Goal: Information Seeking & Learning: Learn about a topic

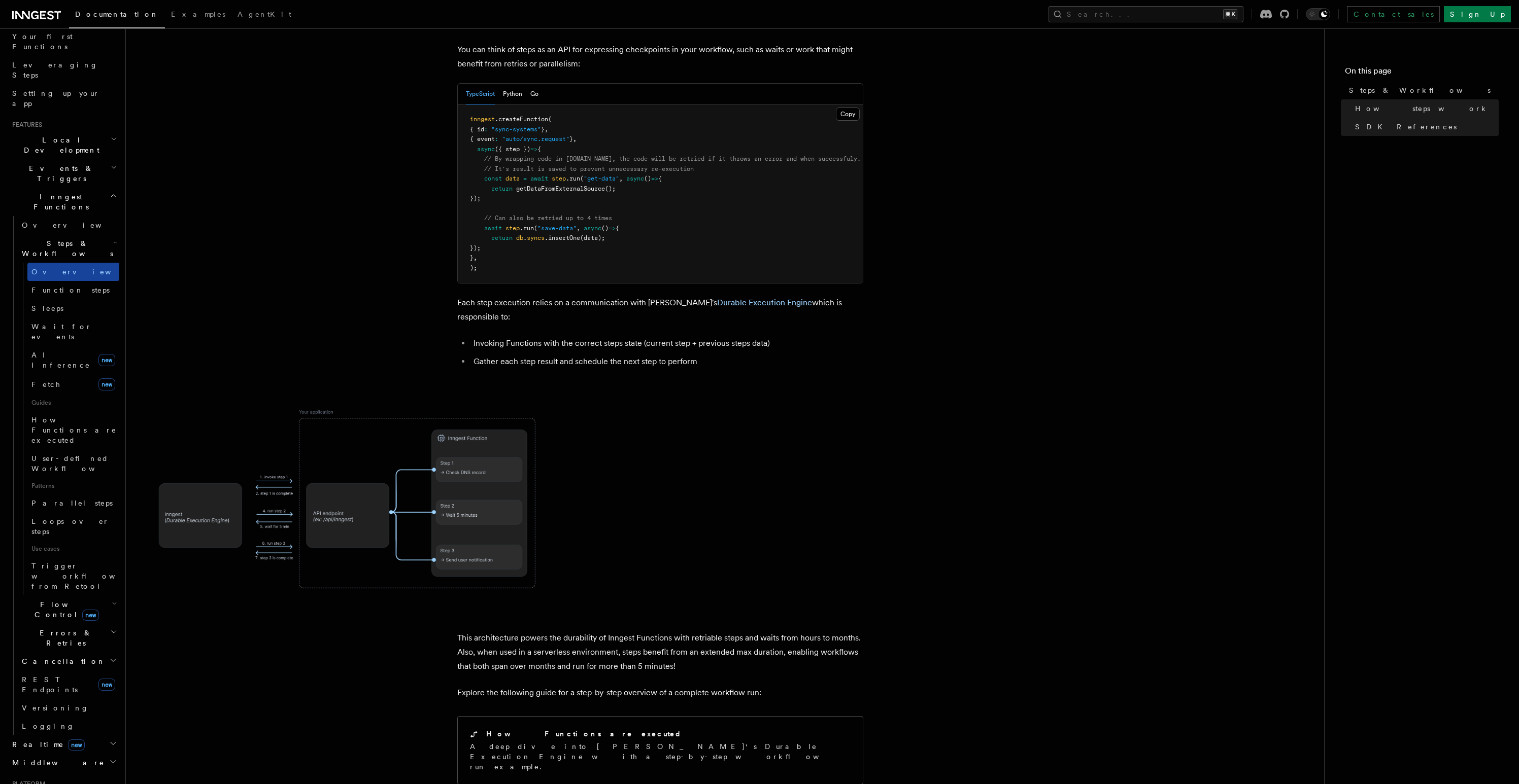
scroll to position [266, 0]
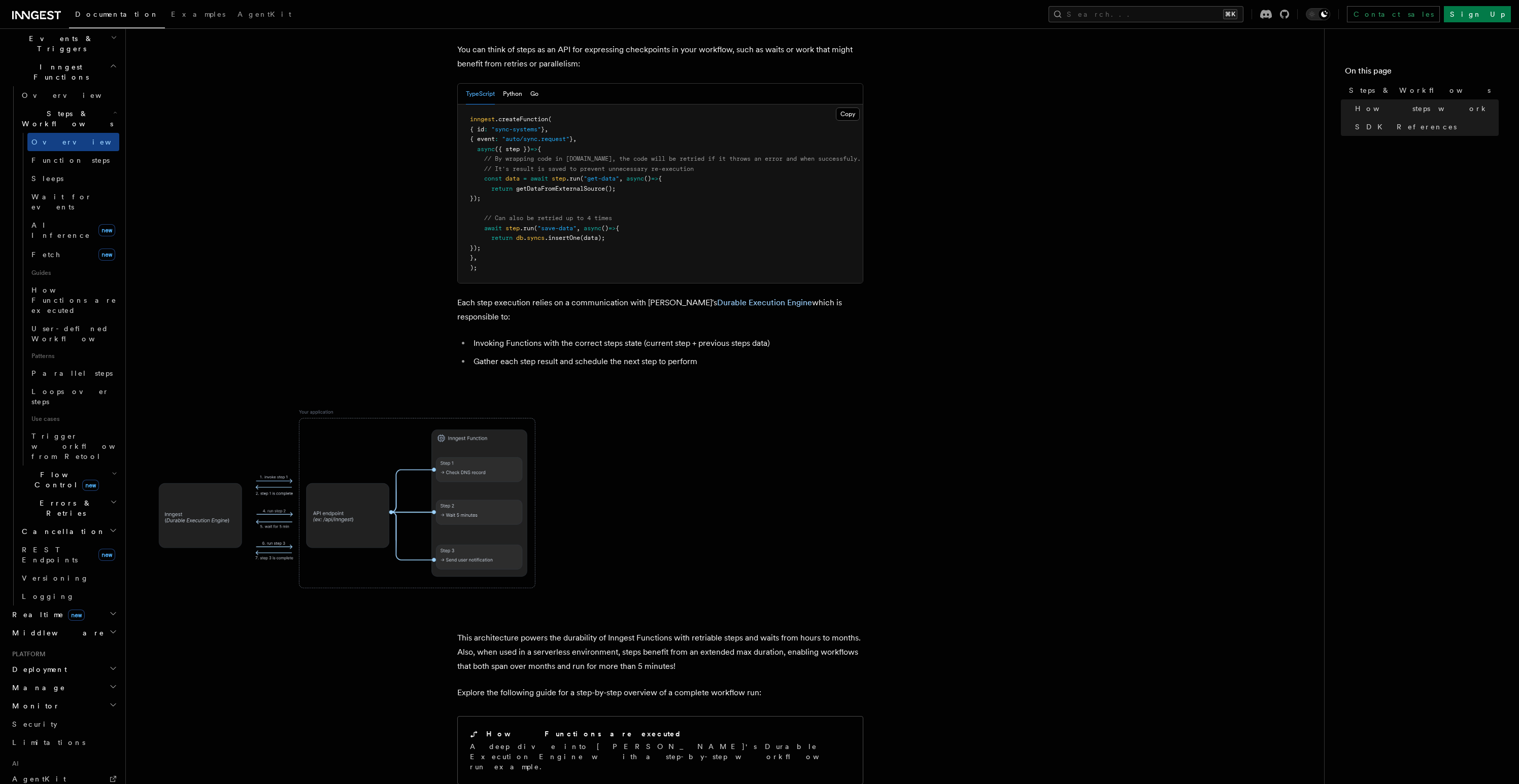
click at [55, 470] on span "Flow Control new" at bounding box center [65, 480] width 94 height 21
click at [65, 551] on link "Throttling" at bounding box center [74, 560] width 92 height 18
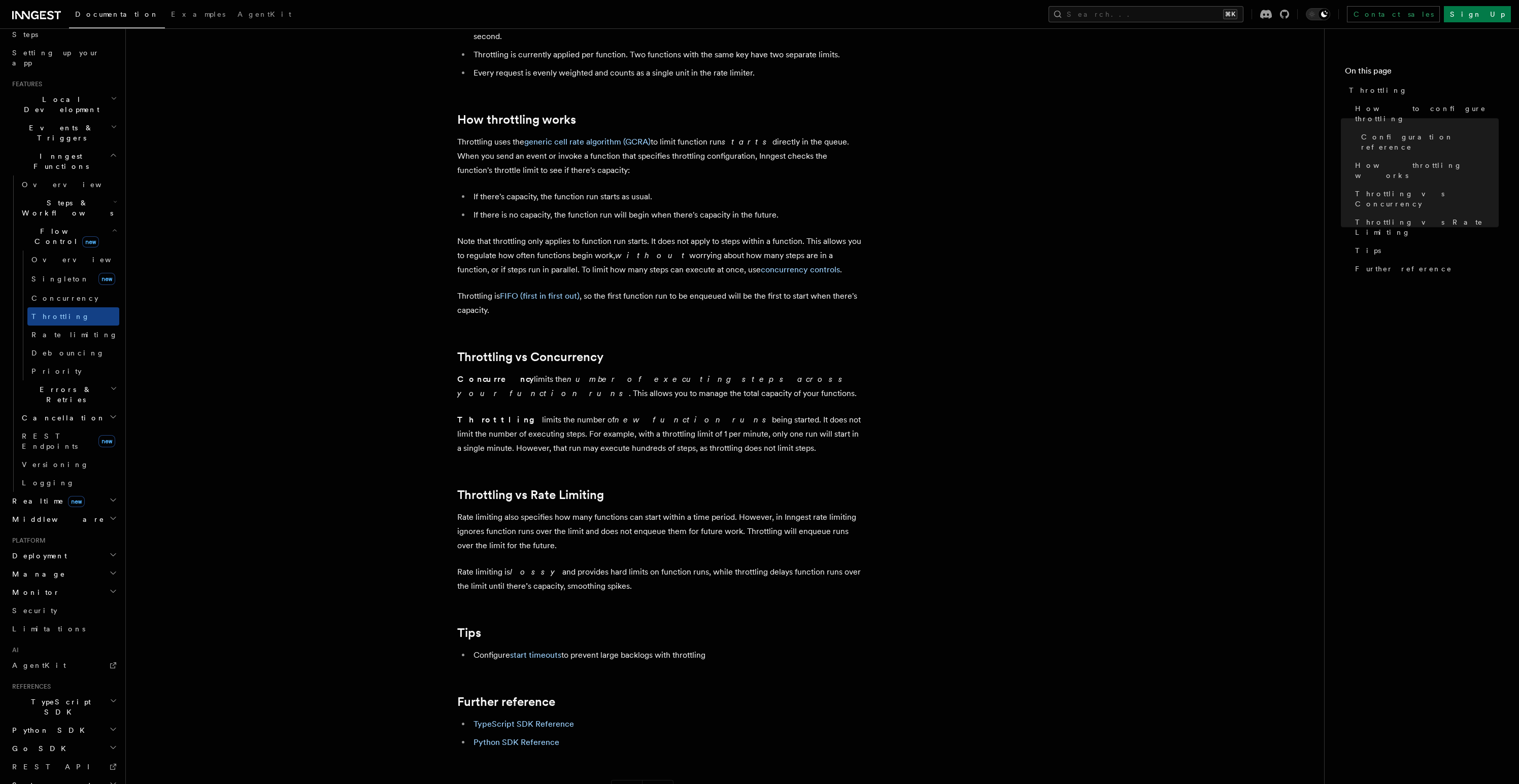
scroll to position [813, 0]
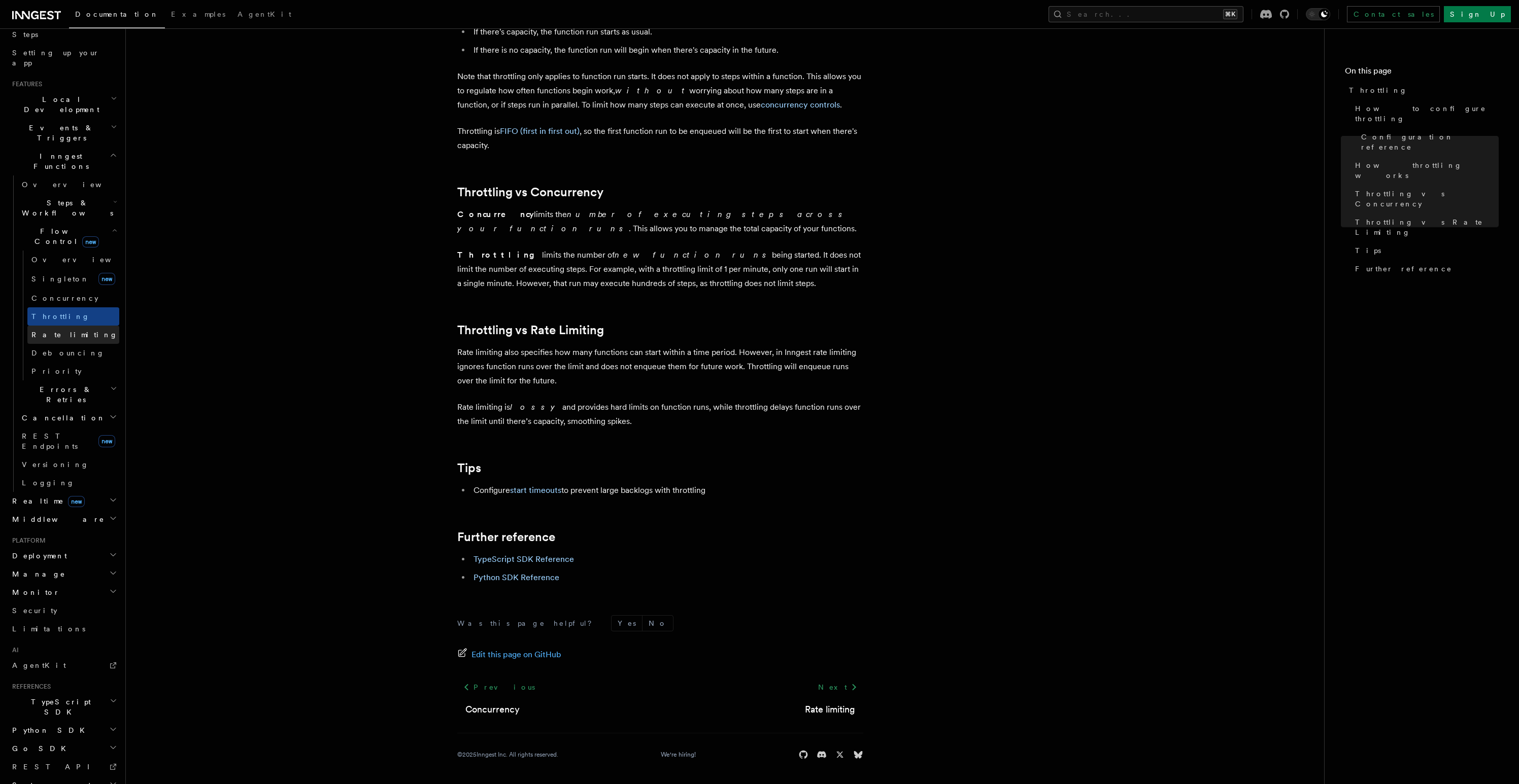
click at [59, 331] on span "Rate limiting" at bounding box center [74, 335] width 86 height 8
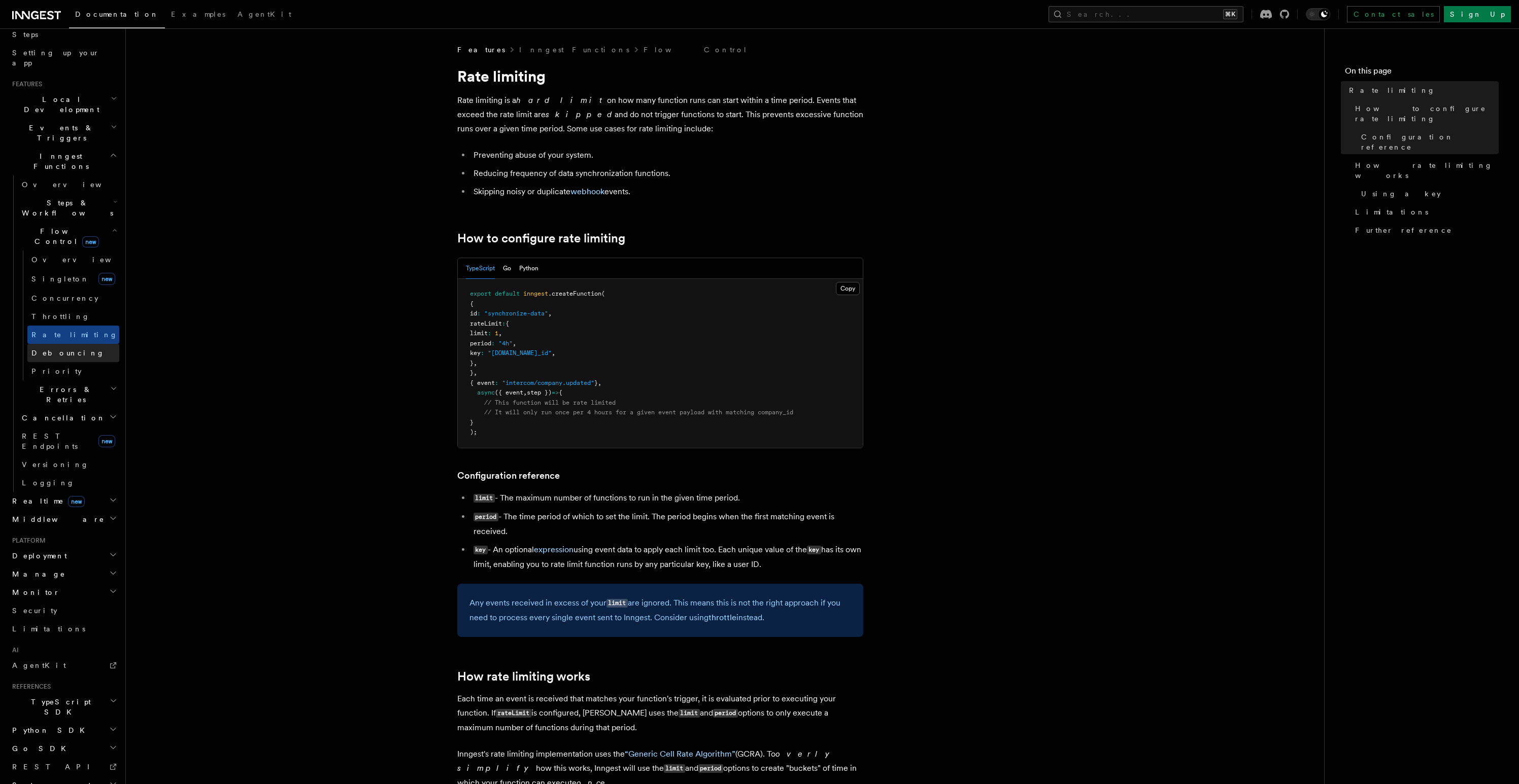
click at [66, 349] on span "Debouncing" at bounding box center [67, 353] width 73 height 8
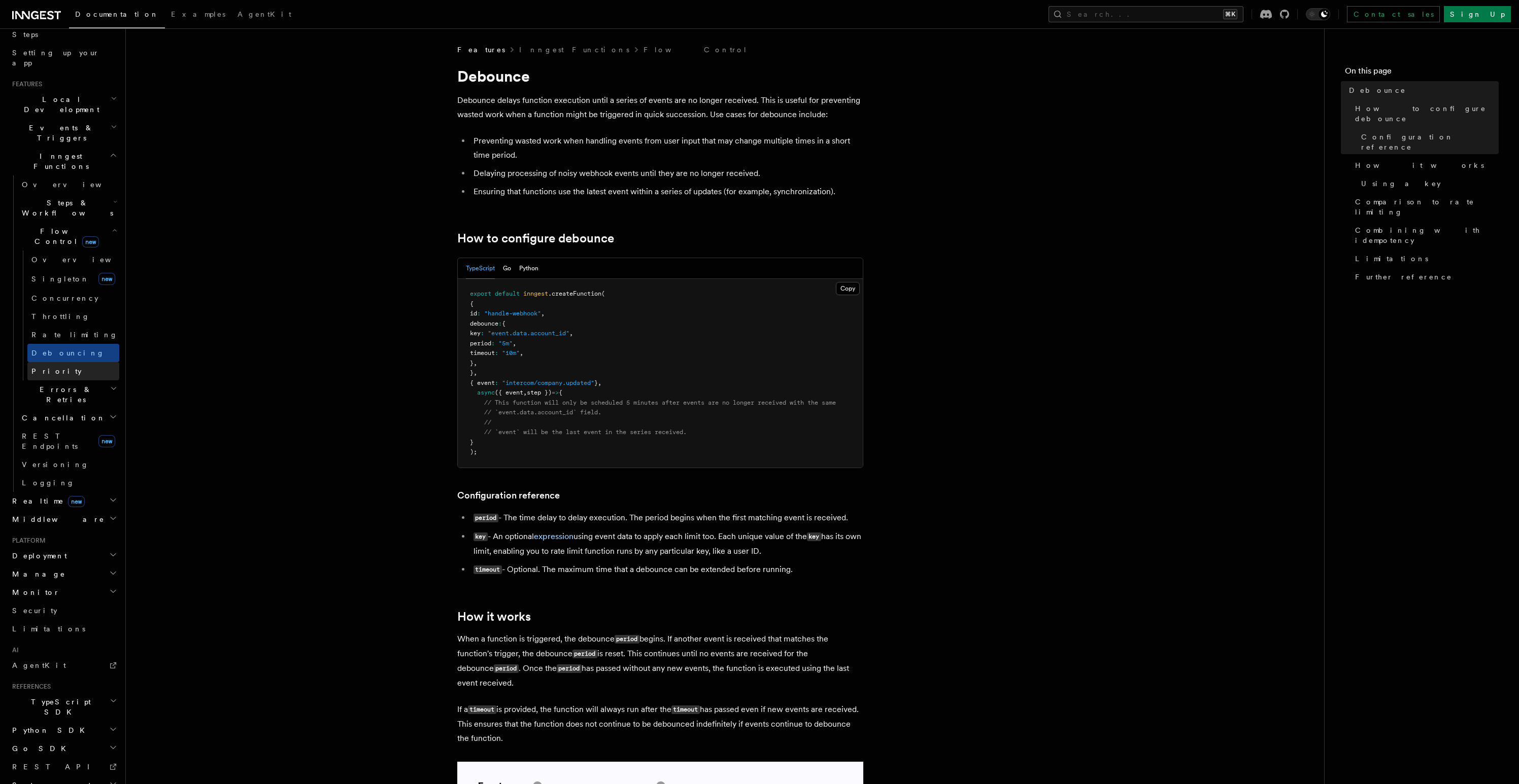
click at [57, 362] on link "Priority" at bounding box center [74, 371] width 92 height 18
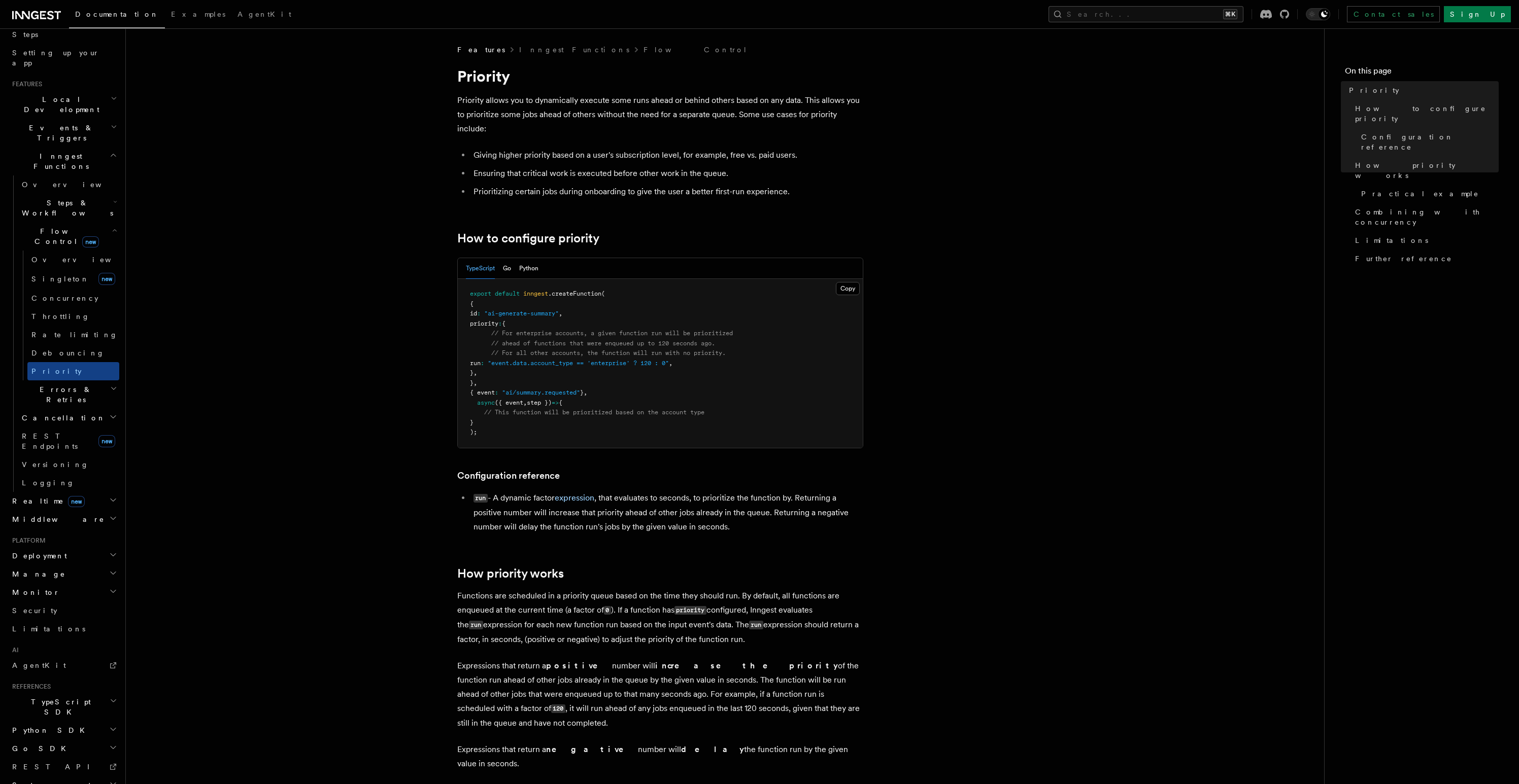
click at [54, 380] on h2 "Errors & Retries" at bounding box center [68, 395] width 101 height 29
click at [60, 575] on span "Cancellation" at bounding box center [62, 579] width 88 height 10
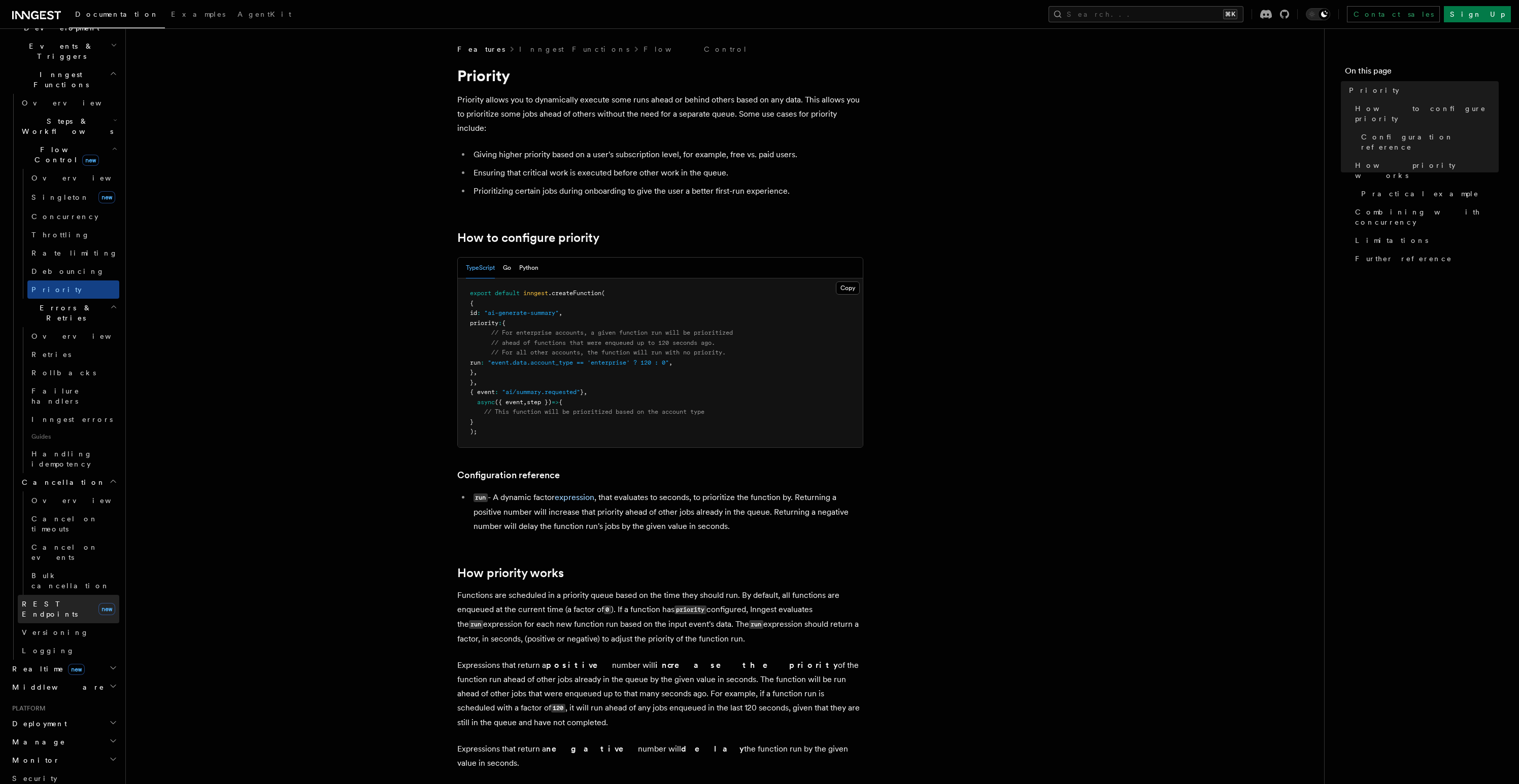
scroll to position [264, 0]
click at [46, 677] on span "Middleware" at bounding box center [56, 682] width 96 height 10
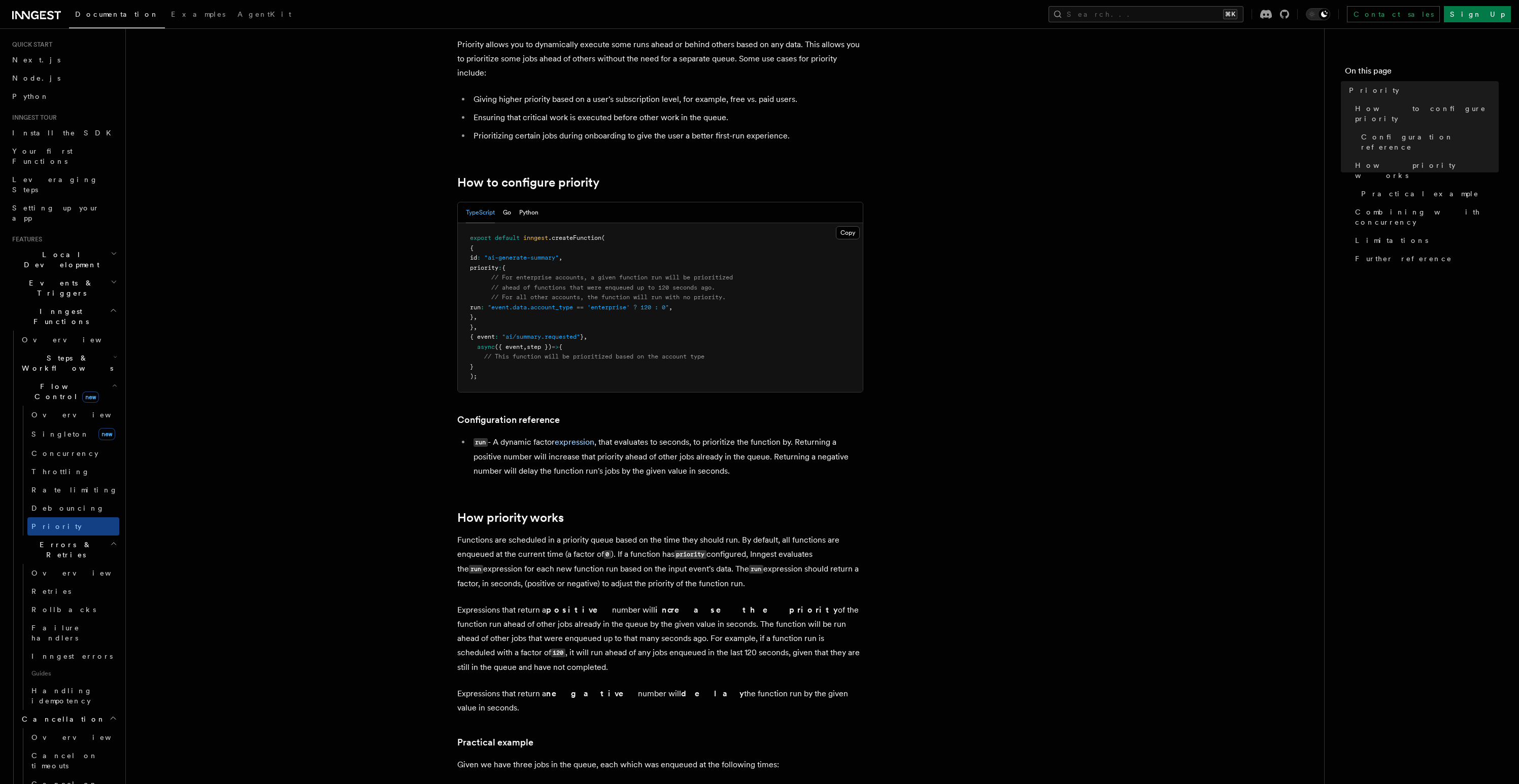
scroll to position [0, 0]
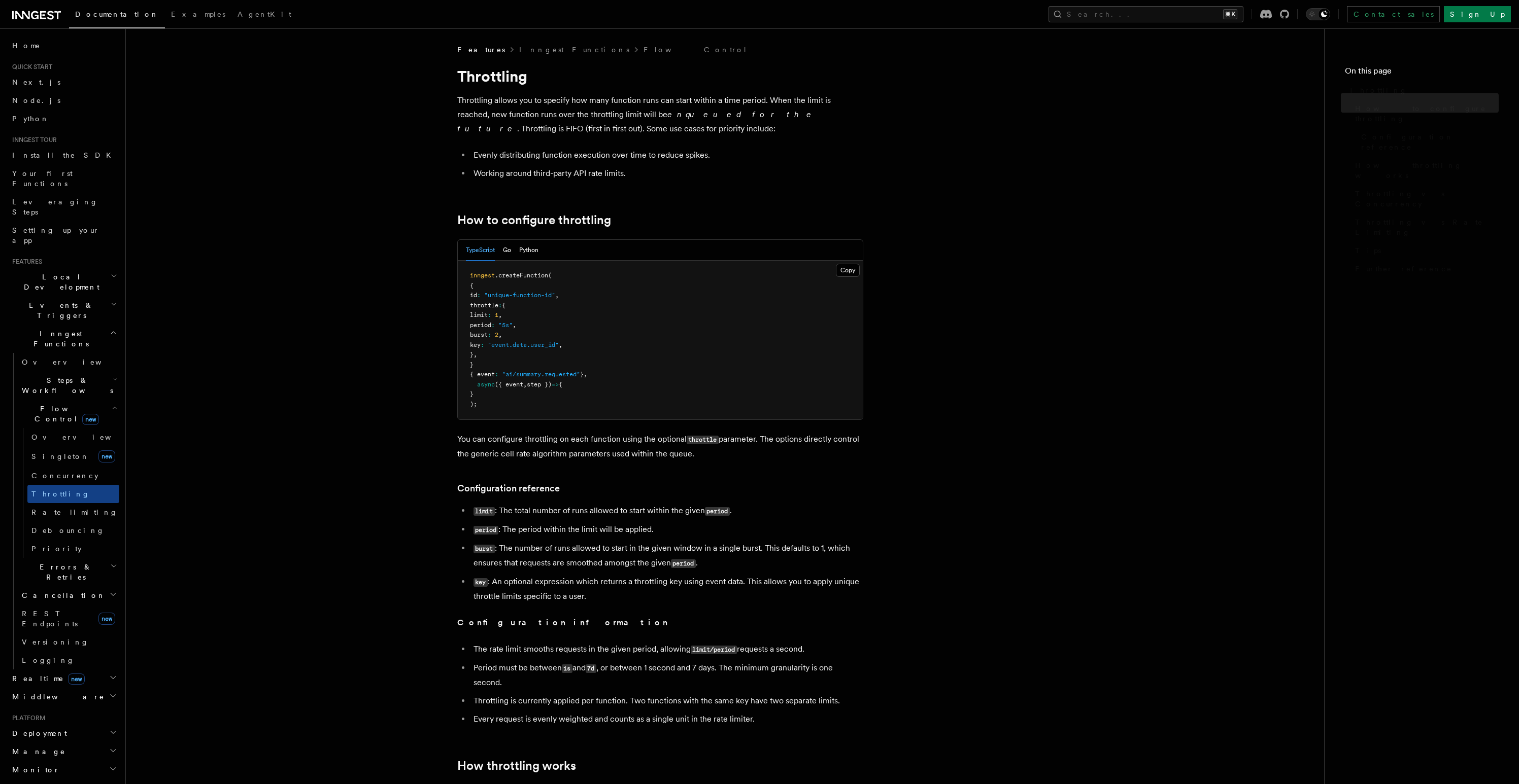
scroll to position [813, 0]
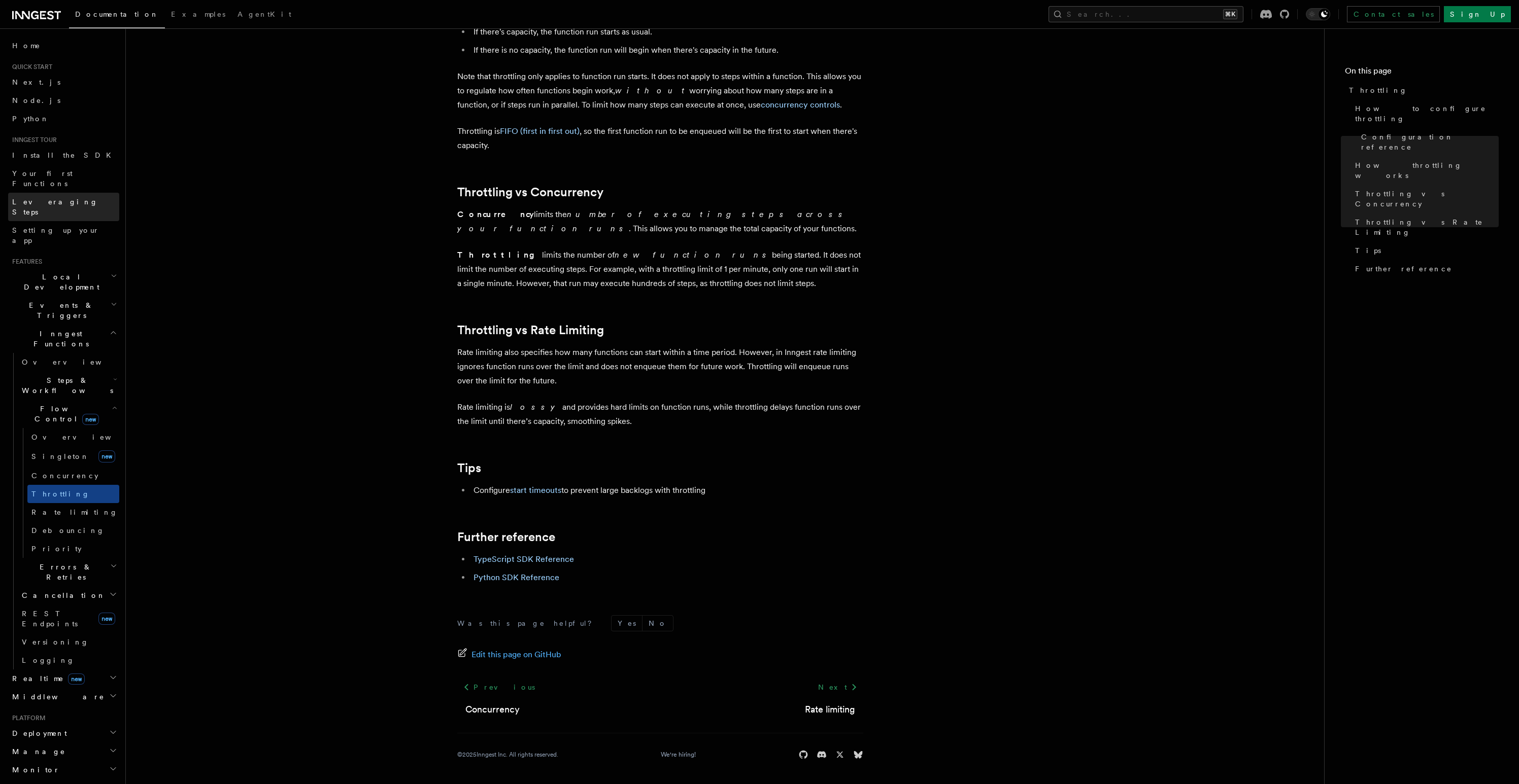
click at [41, 198] on span "Leveraging Steps" at bounding box center [56, 207] width 86 height 18
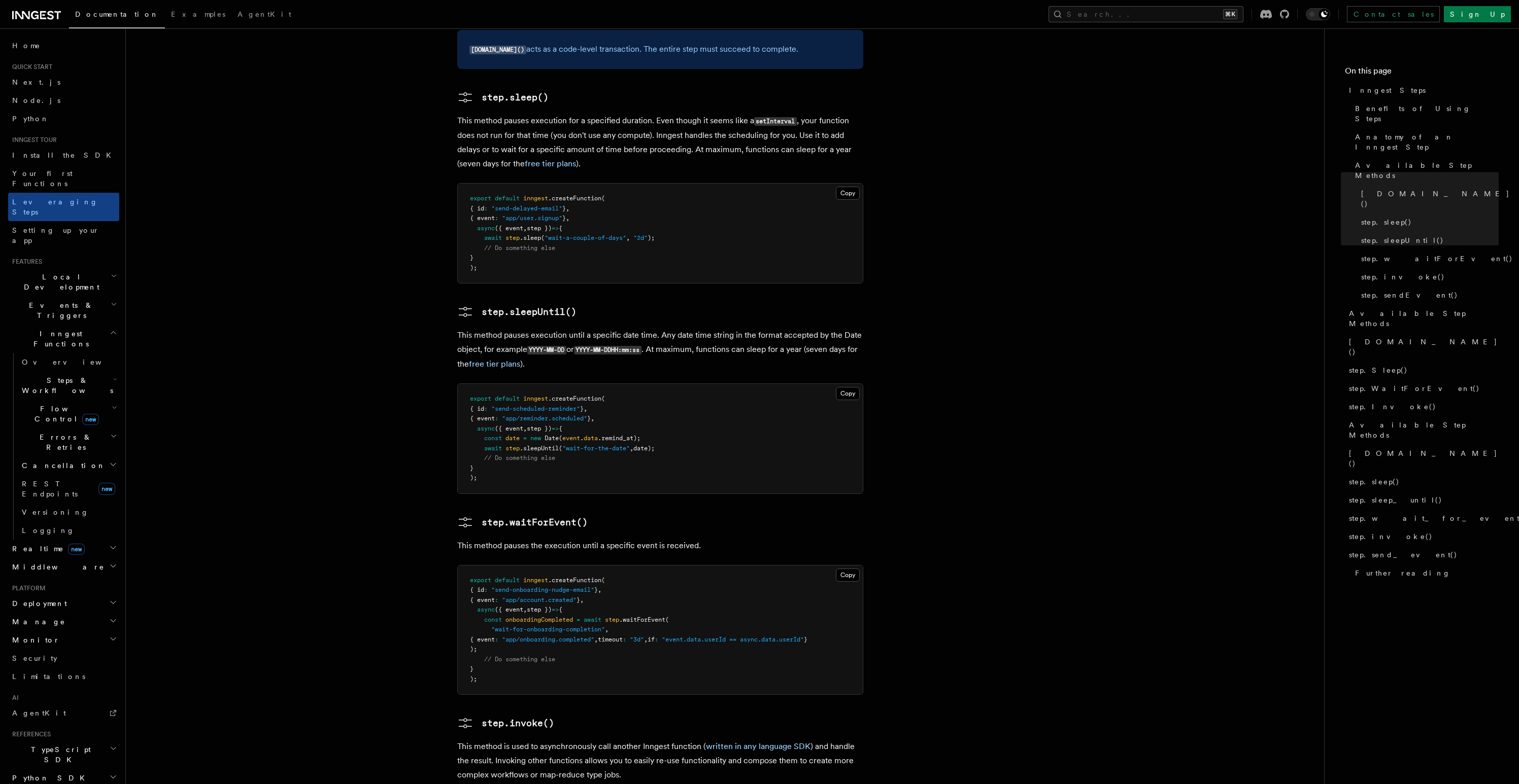
scroll to position [1146, 0]
